Goal: Book appointment/travel/reservation

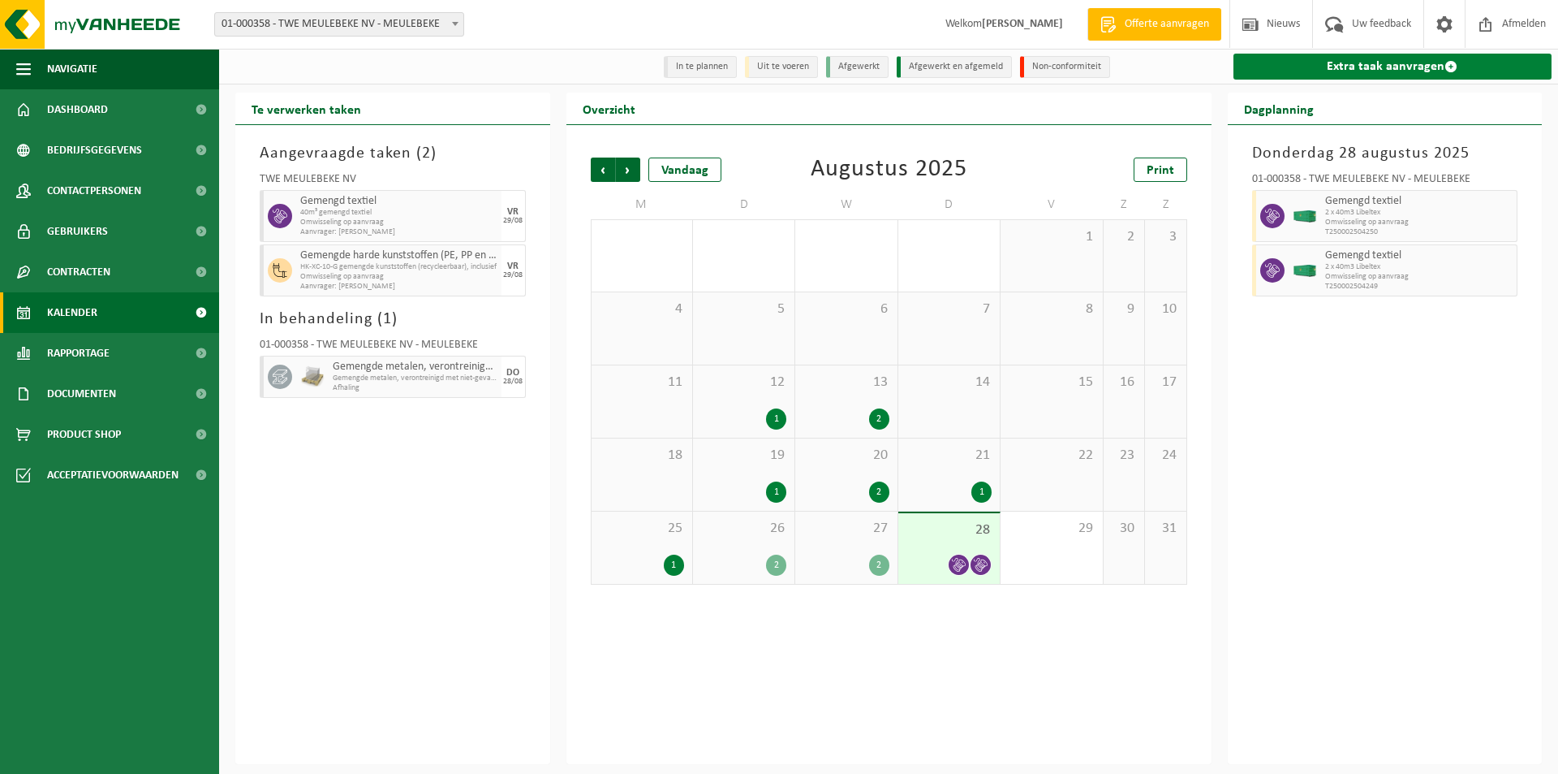
click at [1311, 67] on link "Extra taak aanvragen" at bounding box center [1393, 67] width 319 height 26
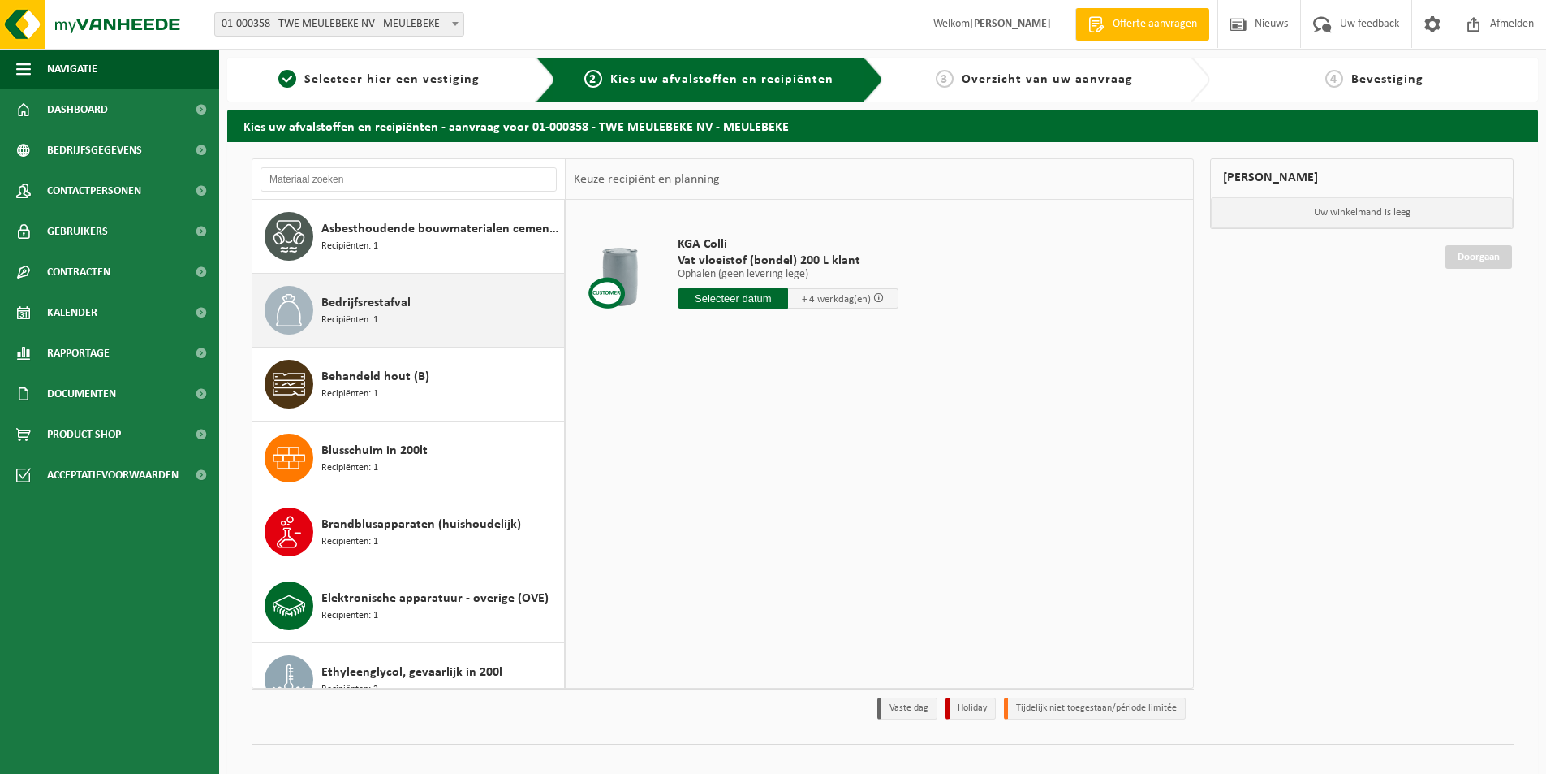
scroll to position [406, 0]
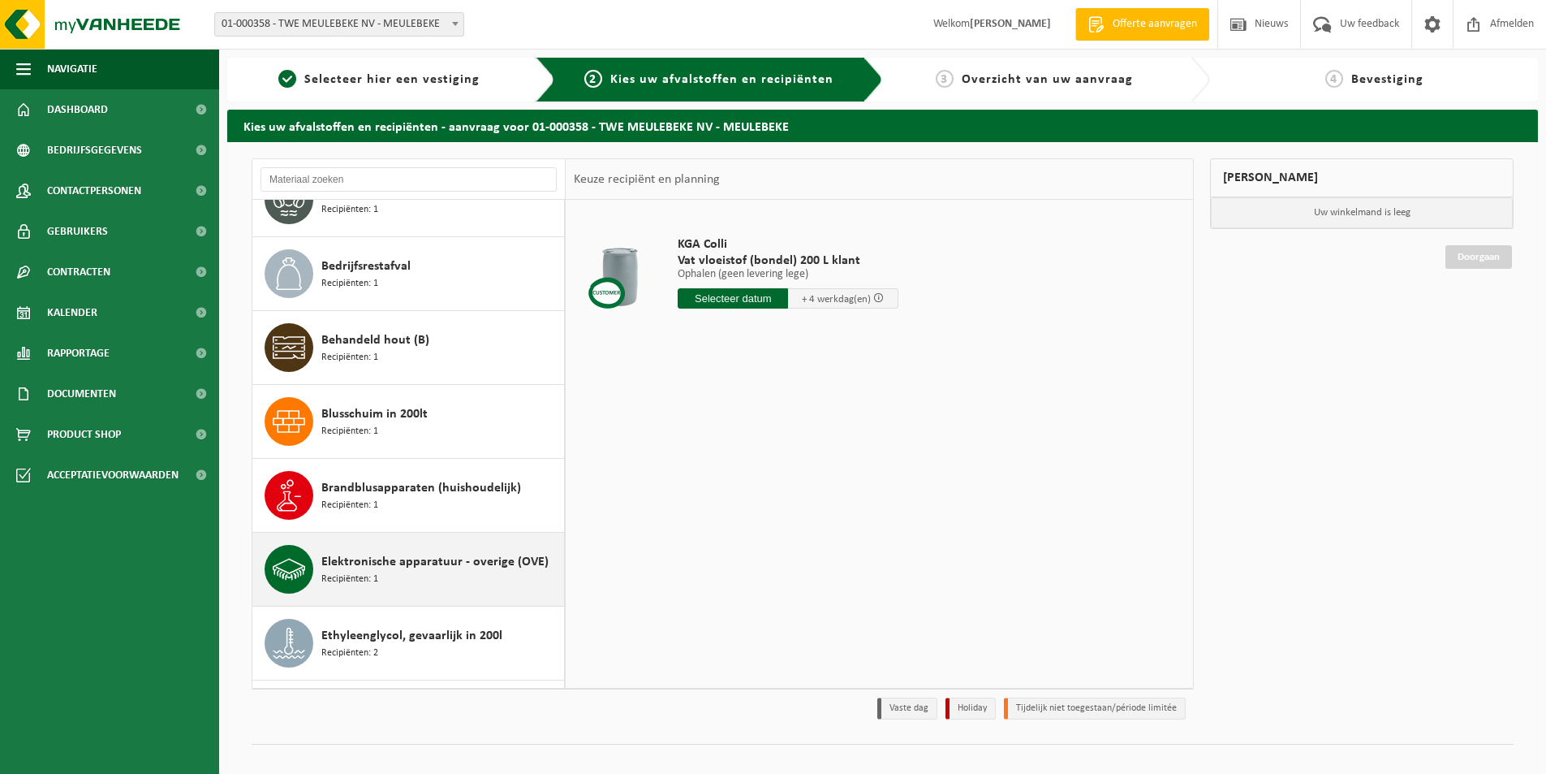
click at [362, 560] on span "Elektronische apparatuur - overige (OVE)" at bounding box center [434, 561] width 227 height 19
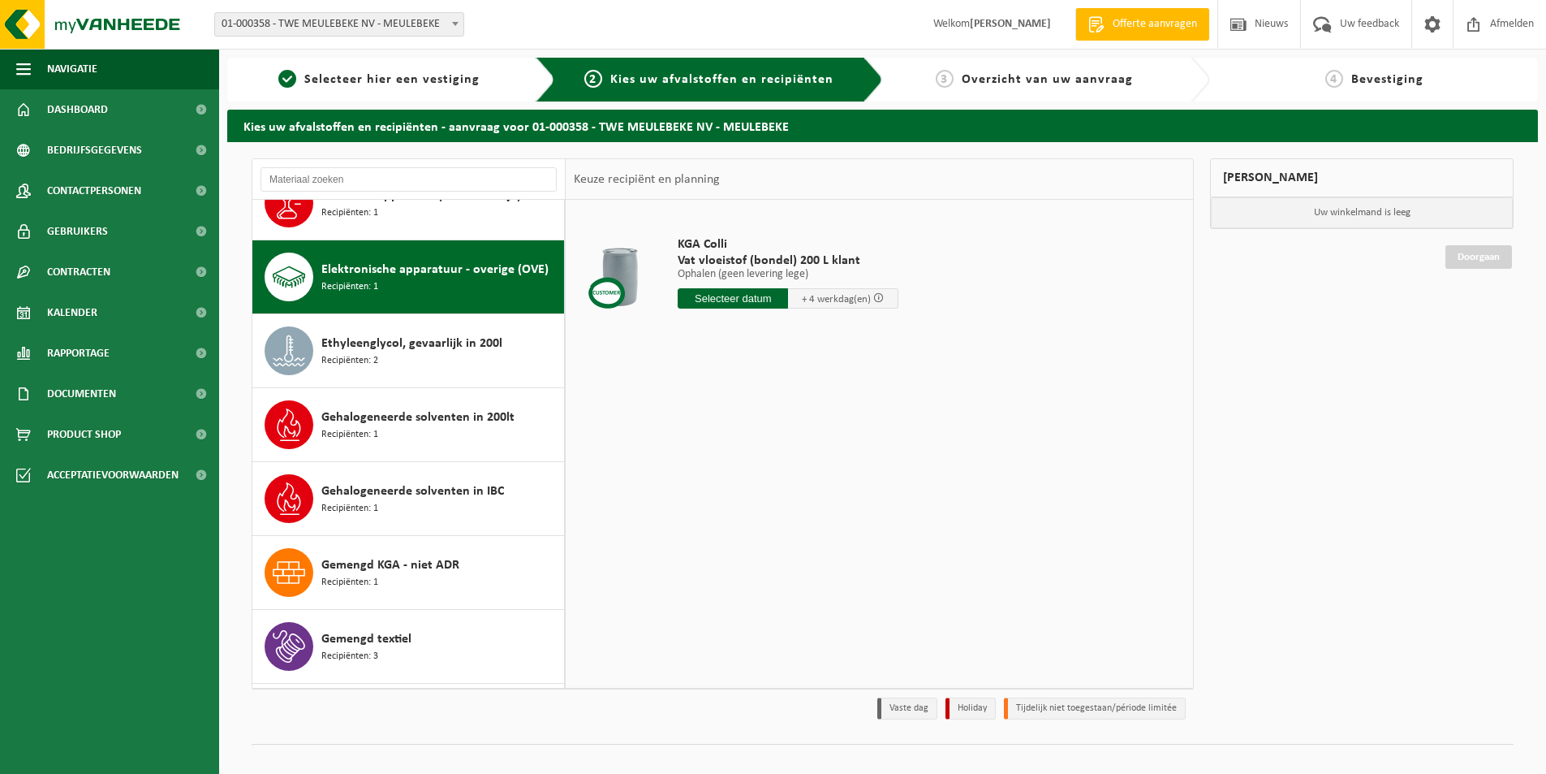
scroll to position [739, 0]
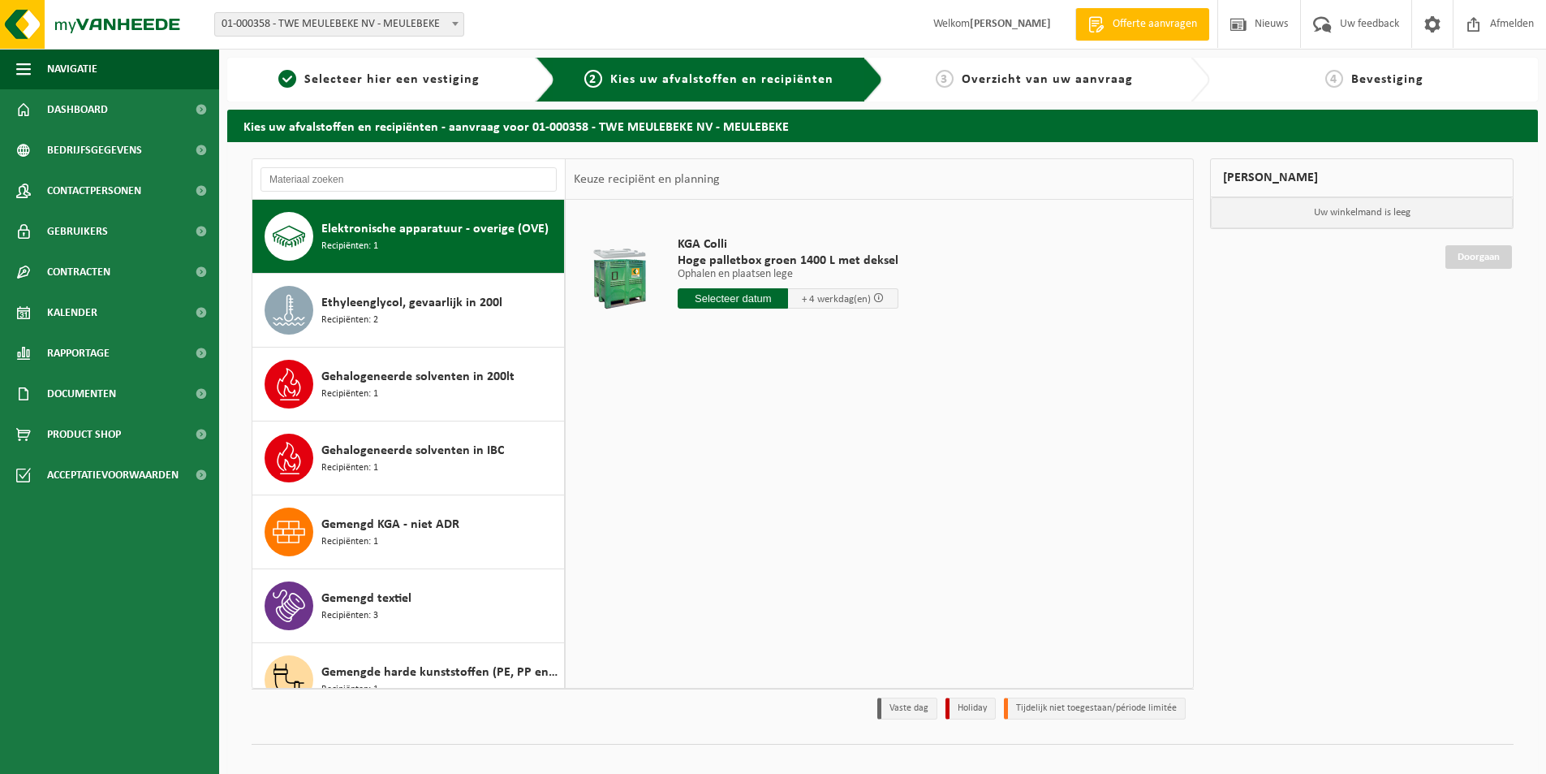
click at [717, 304] on input "text" at bounding box center [733, 298] width 110 height 20
click at [805, 498] on div "29" at bounding box center [807, 494] width 28 height 26
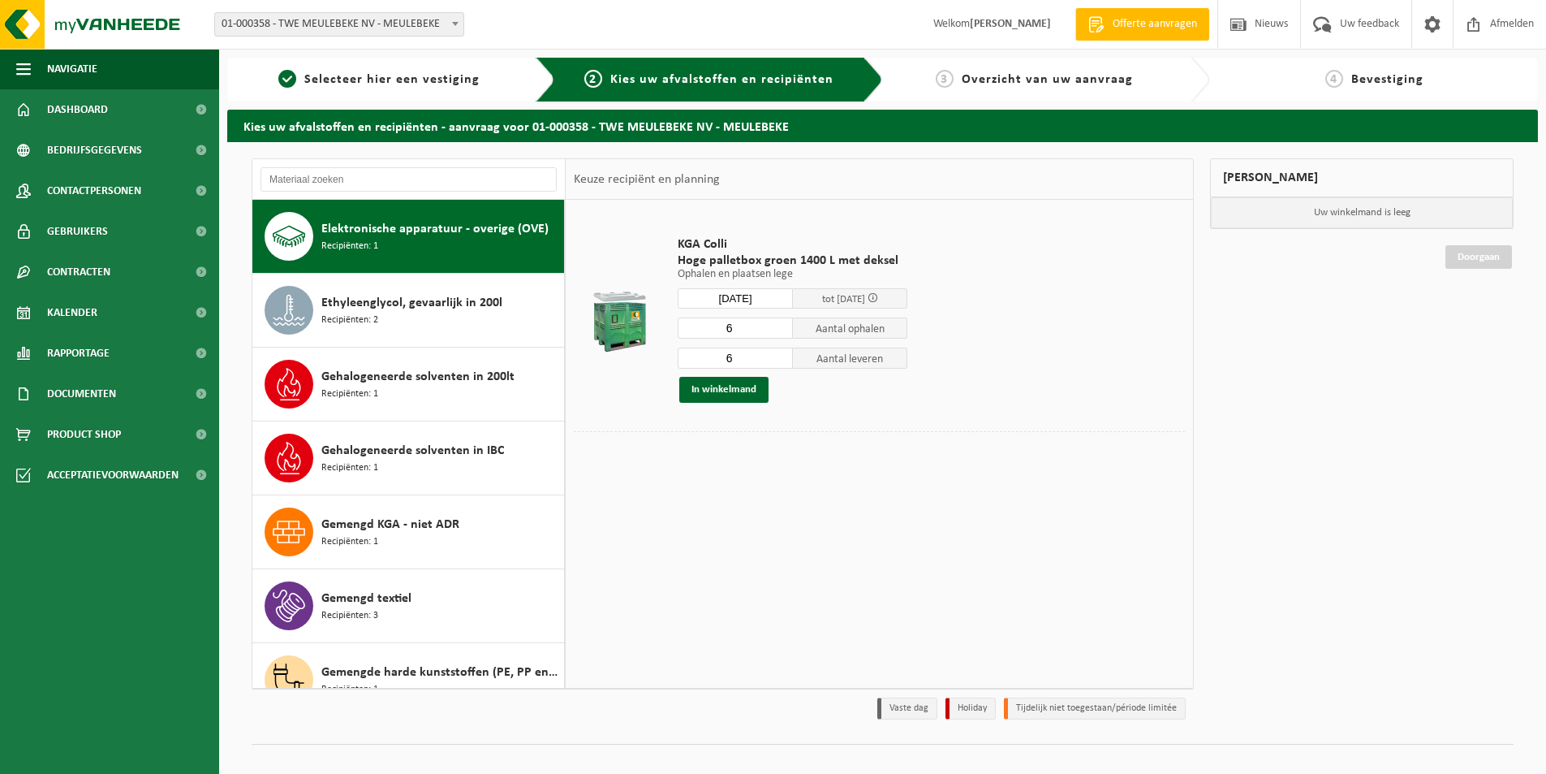
type input "Van 2025-08-29"
click at [783, 332] on input "5" at bounding box center [735, 327] width 115 height 21
click at [783, 332] on input "4" at bounding box center [735, 327] width 115 height 21
click at [783, 332] on input "3" at bounding box center [735, 327] width 115 height 21
type input "2"
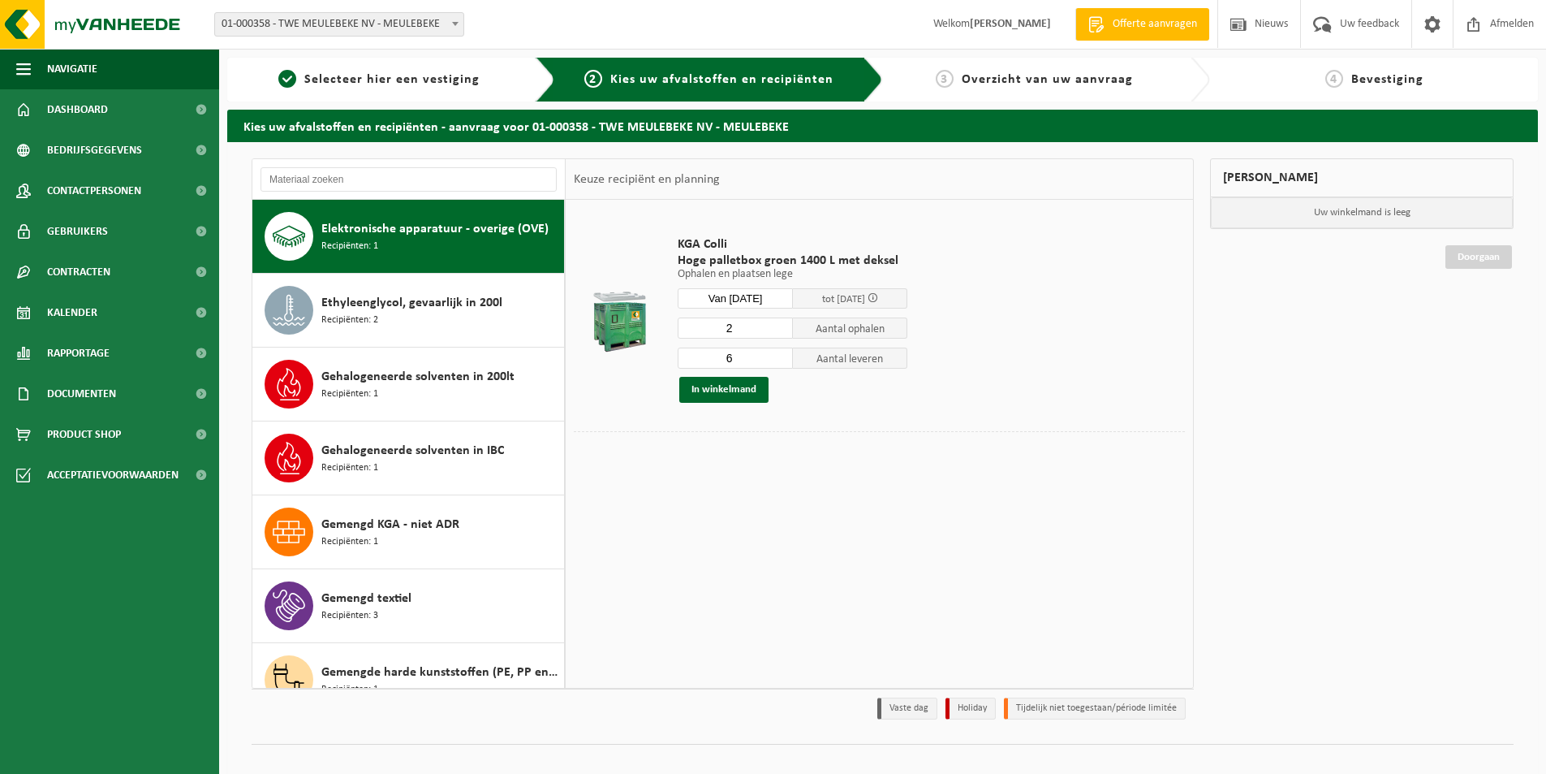
click at [783, 332] on input "2" at bounding box center [735, 327] width 115 height 21
click at [780, 360] on input "5" at bounding box center [735, 357] width 115 height 21
click at [780, 360] on input "4" at bounding box center [735, 357] width 115 height 21
click at [780, 360] on input "3" at bounding box center [735, 357] width 115 height 21
click at [780, 360] on input "2" at bounding box center [735, 357] width 115 height 21
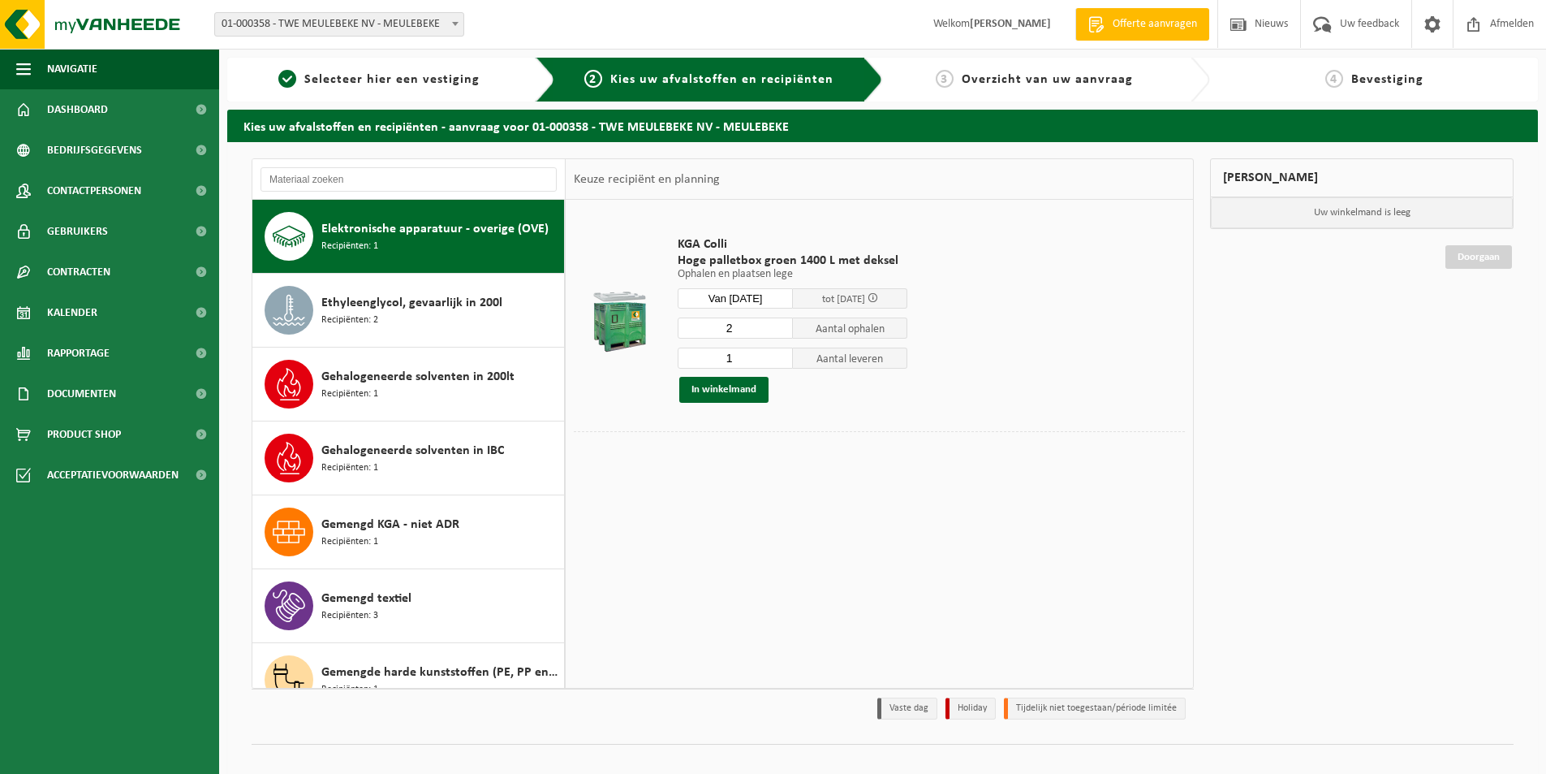
click at [780, 360] on input "1" at bounding box center [735, 357] width 115 height 21
type input "0"
click at [780, 360] on input "0" at bounding box center [735, 357] width 115 height 21
click at [731, 386] on button "In winkelmand" at bounding box center [723, 390] width 89 height 26
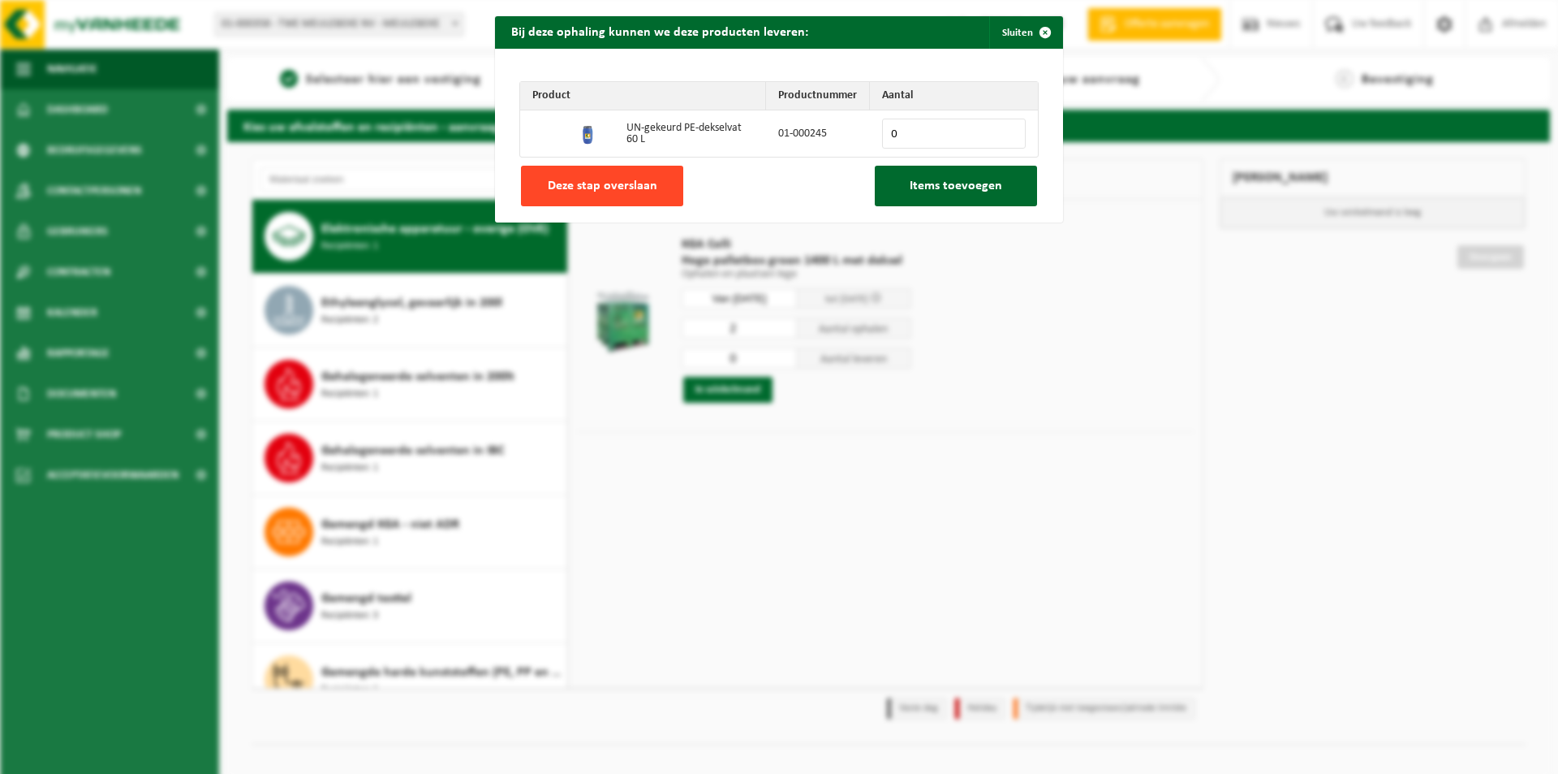
click at [585, 175] on button "Deze stap overslaan" at bounding box center [602, 186] width 162 height 41
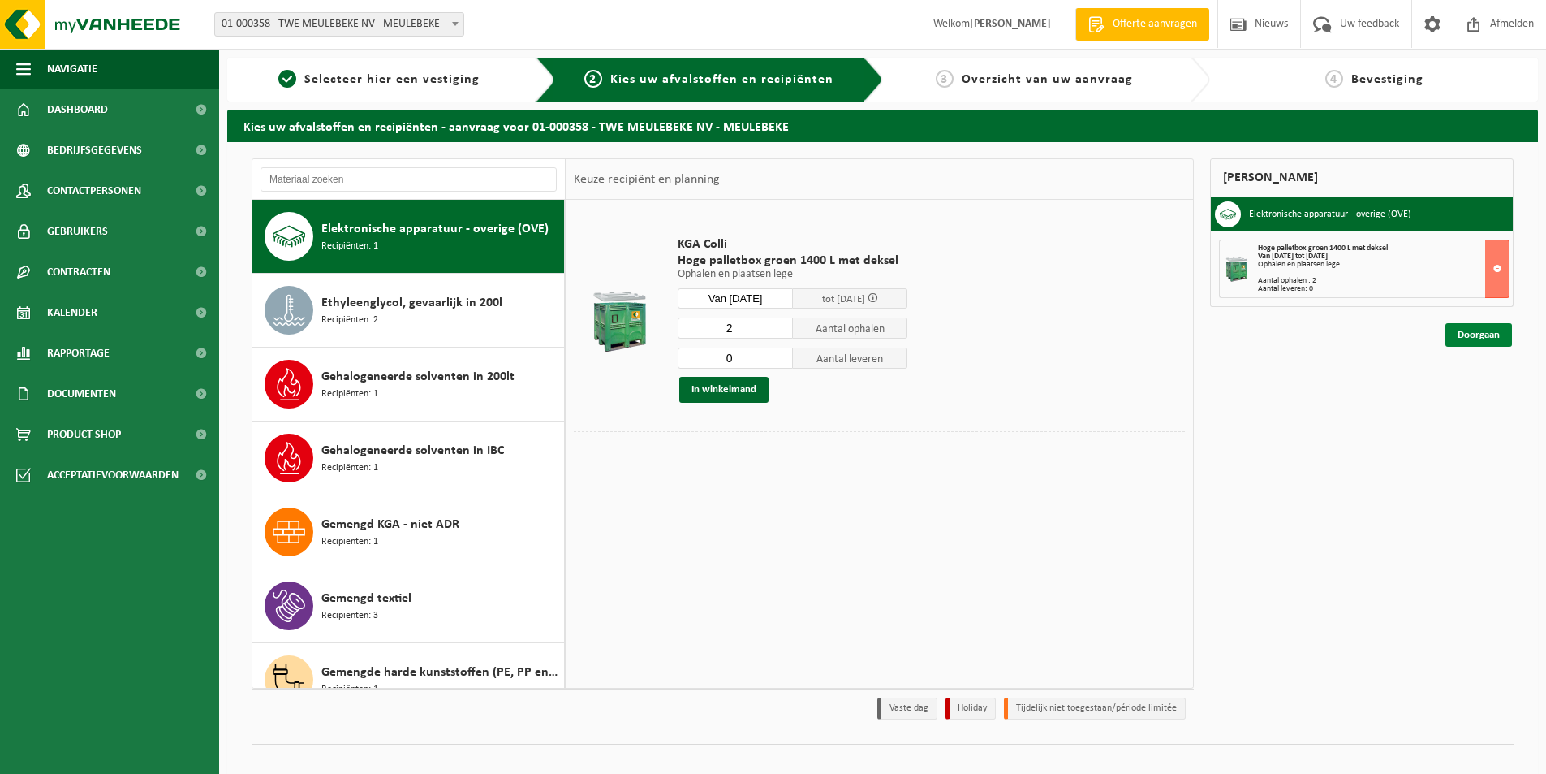
click at [1476, 330] on link "Doorgaan" at bounding box center [1479, 335] width 67 height 24
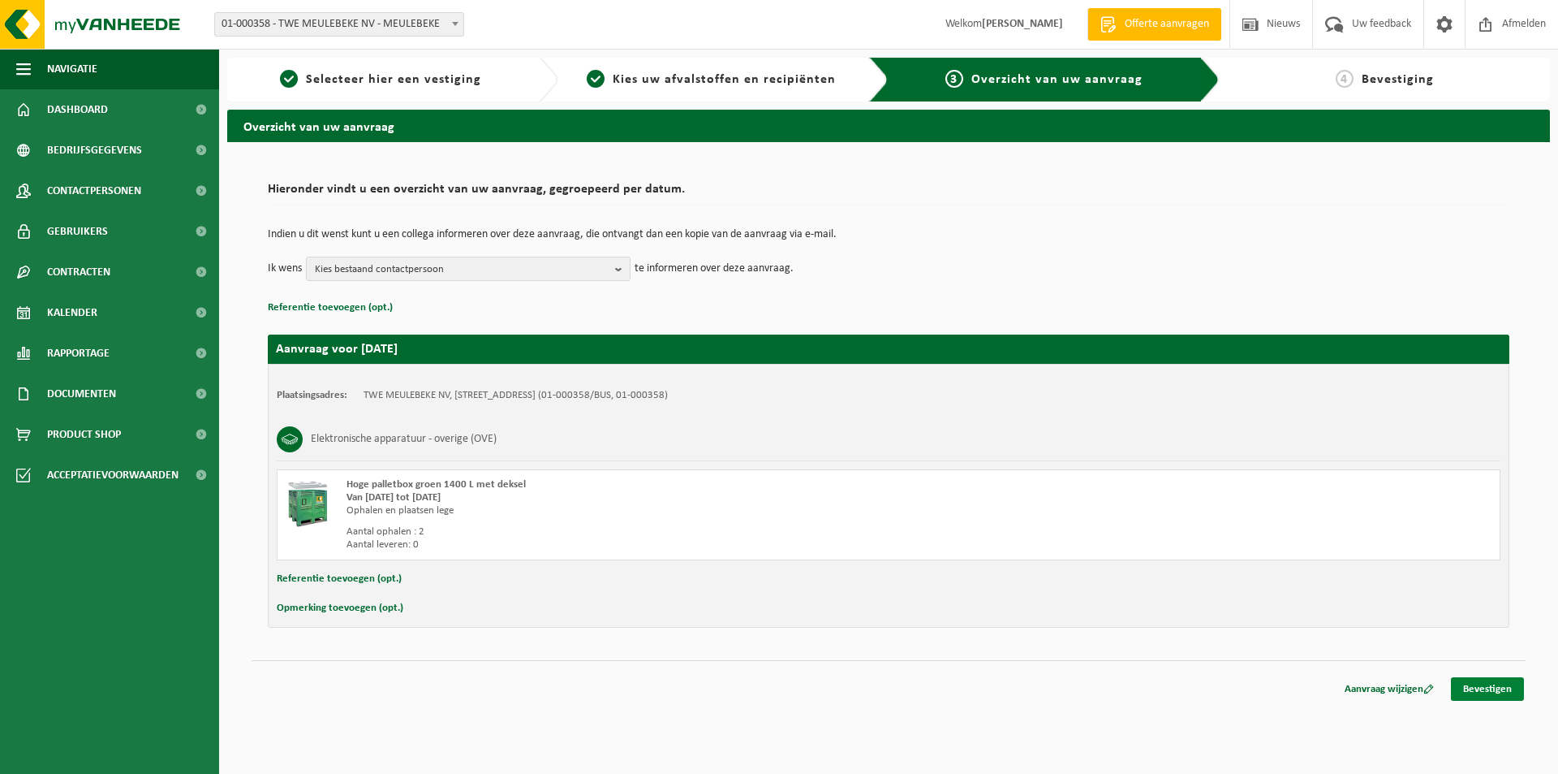
click at [1481, 688] on link "Bevestigen" at bounding box center [1487, 689] width 73 height 24
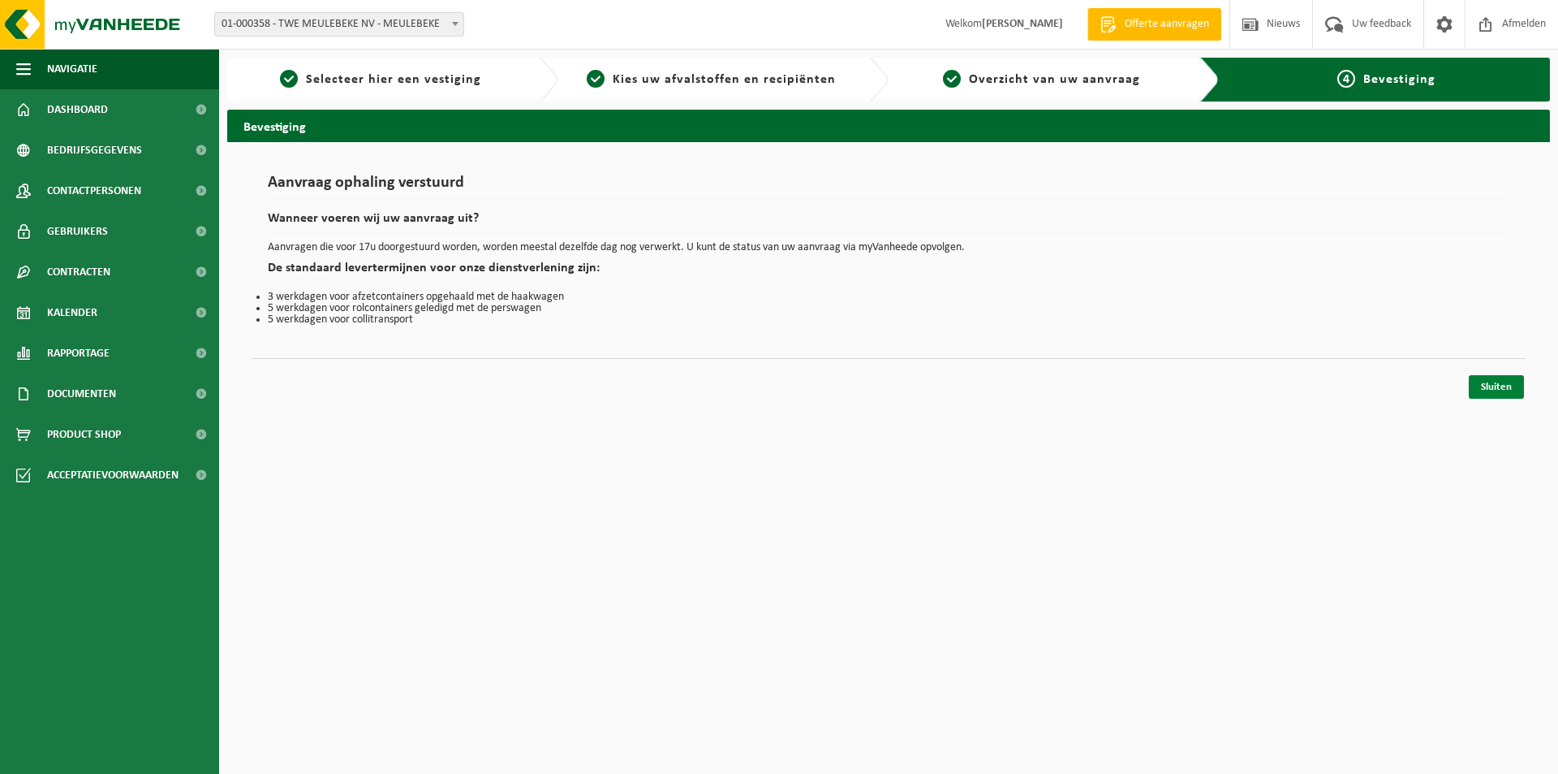
click at [1479, 386] on link "Sluiten" at bounding box center [1496, 387] width 55 height 24
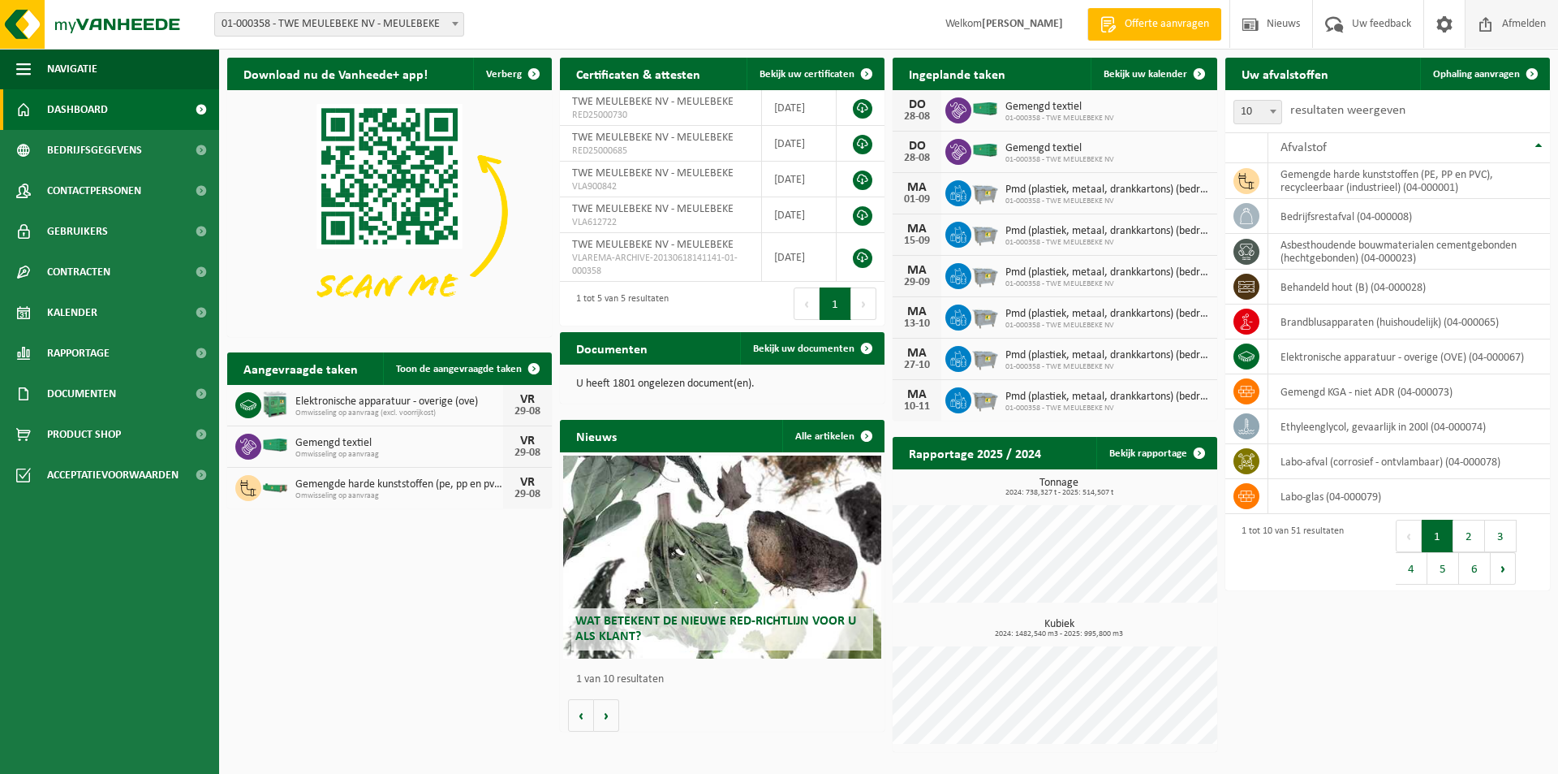
click at [1529, 17] on span "Afmelden" at bounding box center [1524, 24] width 52 height 48
